Goal: Use online tool/utility: Utilize a website feature to perform a specific function

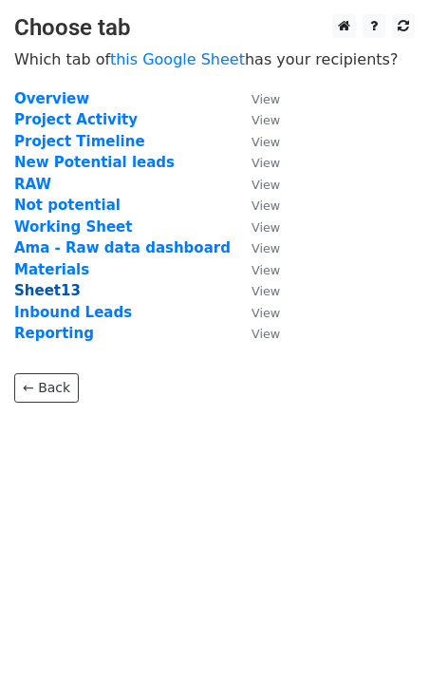
click at [43, 288] on strong "Sheet13" at bounding box center [47, 290] width 66 height 17
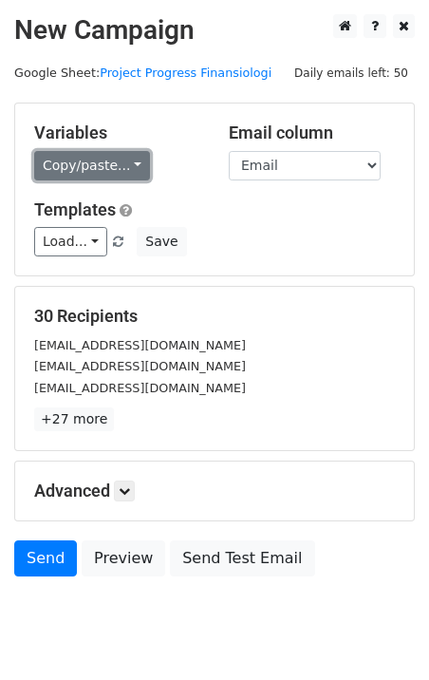
click at [105, 168] on link "Copy/paste..." at bounding box center [92, 165] width 116 height 29
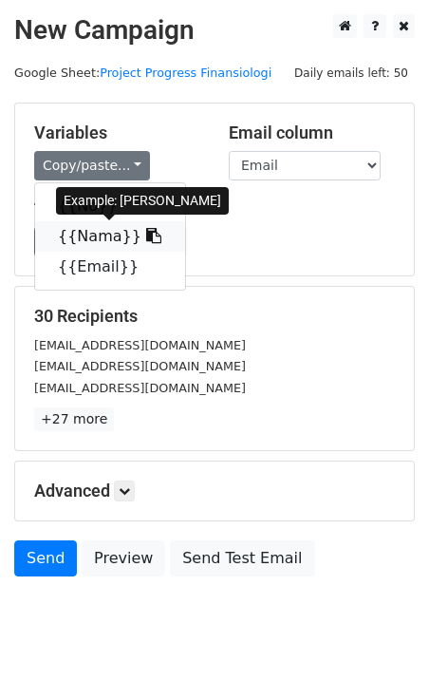
click at [146, 237] on icon at bounding box center [153, 235] width 15 height 15
